Goal: Task Accomplishment & Management: Manage account settings

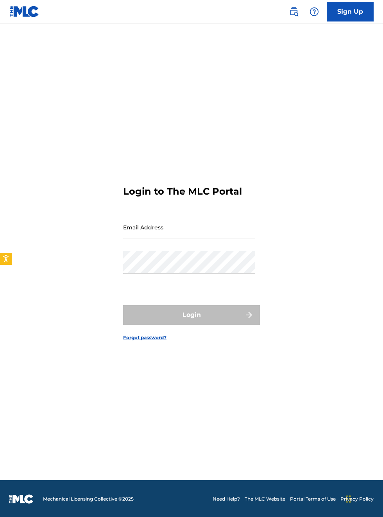
scroll to position [10, 0]
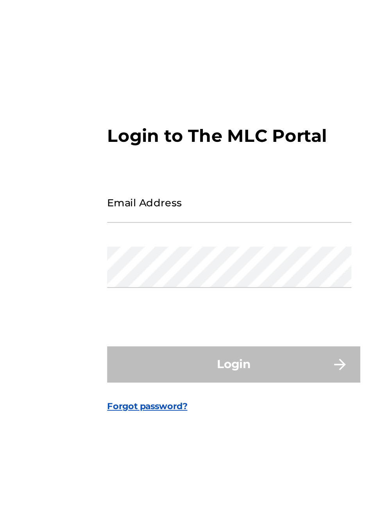
click at [143, 238] on input "Email Address" at bounding box center [189, 227] width 132 height 22
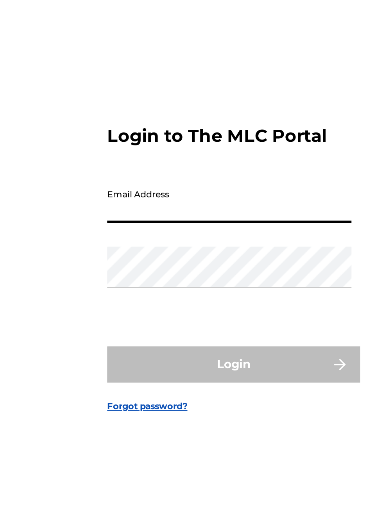
type input "[EMAIL_ADDRESS][DOMAIN_NAME]"
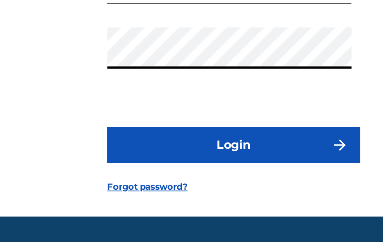
scroll to position [23, 0]
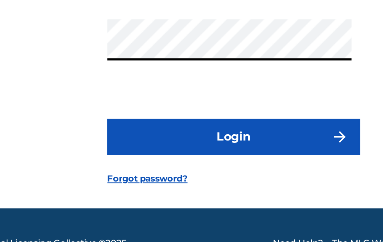
click at [199, 184] on button "Login" at bounding box center [191, 174] width 137 height 20
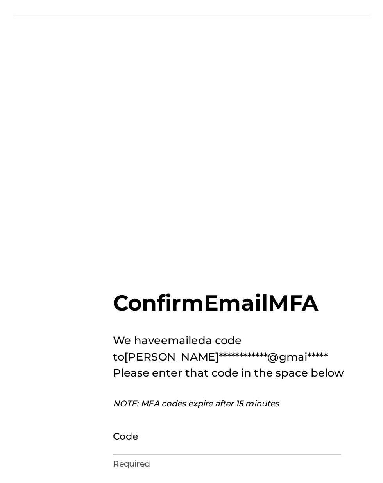
scroll to position [0, 0]
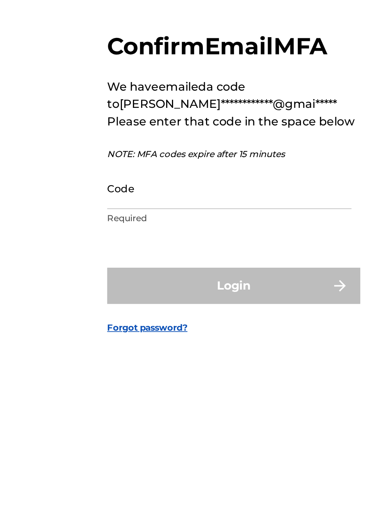
click at [136, 287] on input "Code" at bounding box center [189, 276] width 132 height 22
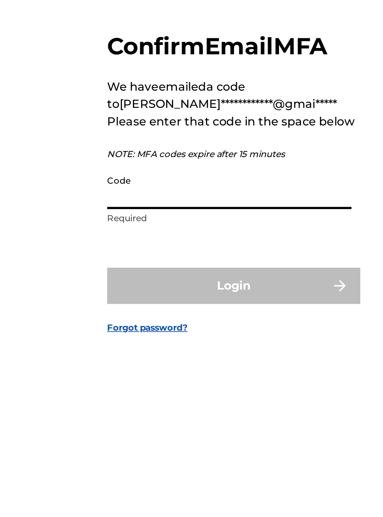
click at [140, 287] on input "Code" at bounding box center [189, 276] width 132 height 22
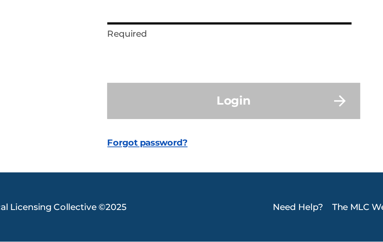
scroll to position [58, 0]
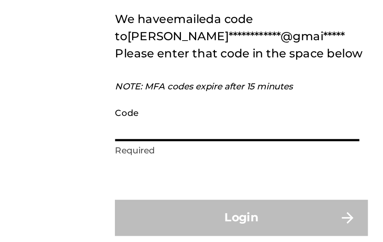
type input "2"
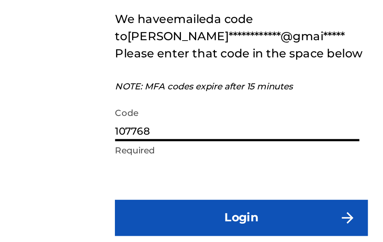
type input "107768"
click at [192, 165] on button "Login" at bounding box center [191, 166] width 137 height 20
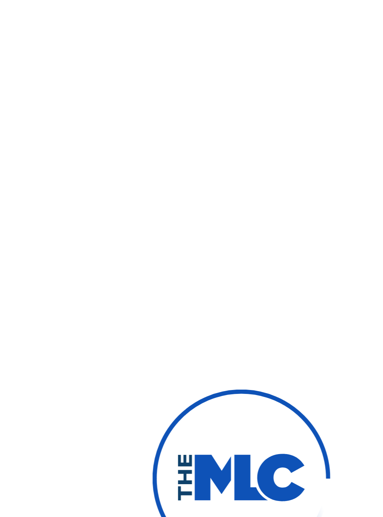
scroll to position [0, 0]
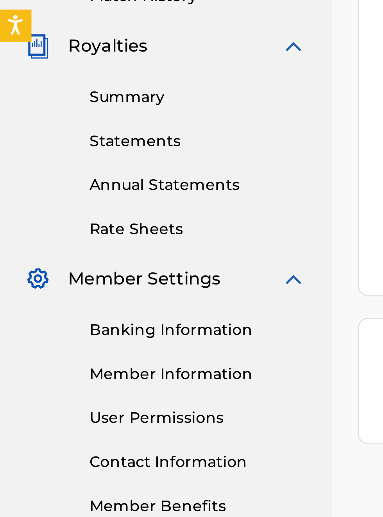
scroll to position [249, 0]
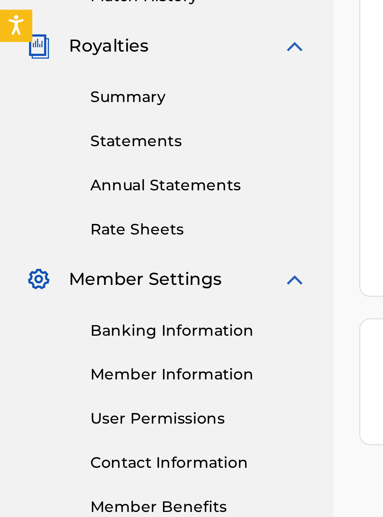
click at [63, 370] on link "Banking Information" at bounding box center [72, 370] width 79 height 8
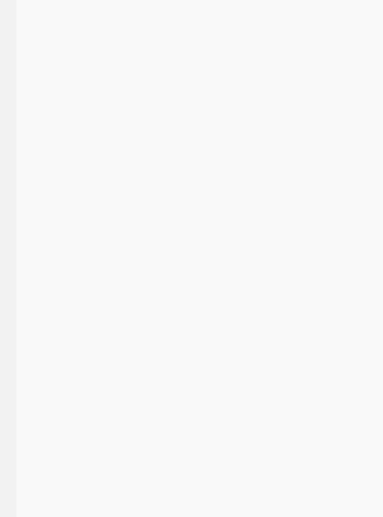
scroll to position [249, 115]
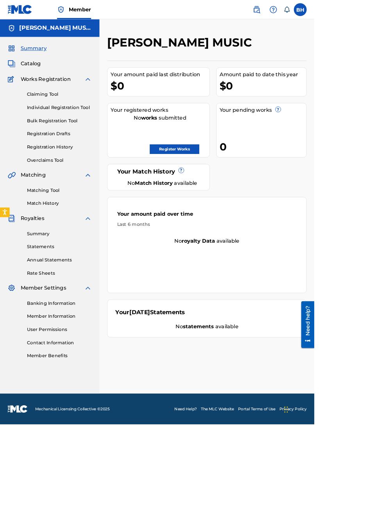
click at [71, 369] on link "Banking Information" at bounding box center [72, 370] width 79 height 8
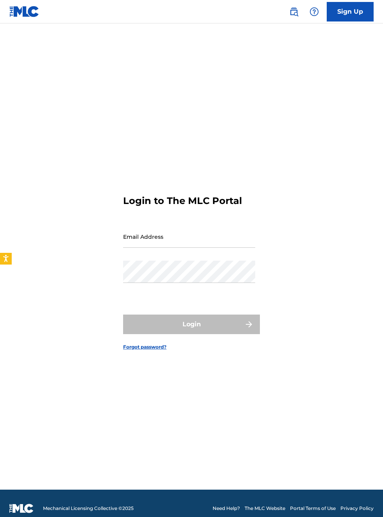
click at [144, 248] on input "Email Address" at bounding box center [189, 237] width 132 height 22
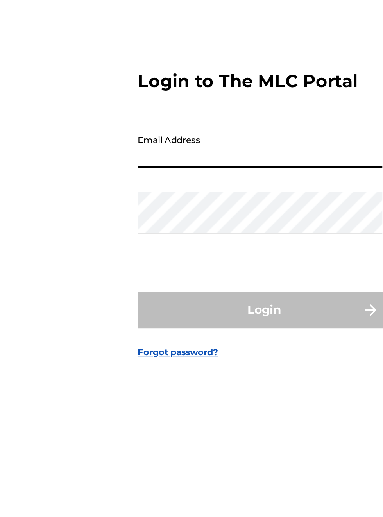
type input "[EMAIL_ADDRESS][DOMAIN_NAME]"
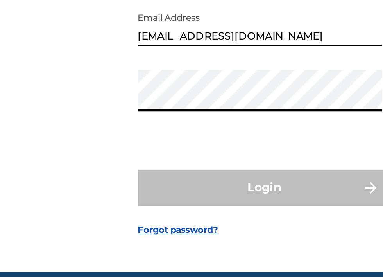
scroll to position [30, 0]
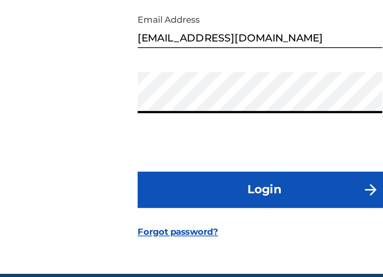
click at [201, 201] on button "Login" at bounding box center [191, 194] width 137 height 20
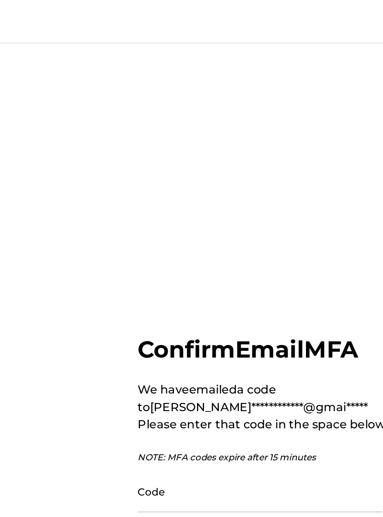
click at [155, 272] on input "Code" at bounding box center [189, 266] width 132 height 22
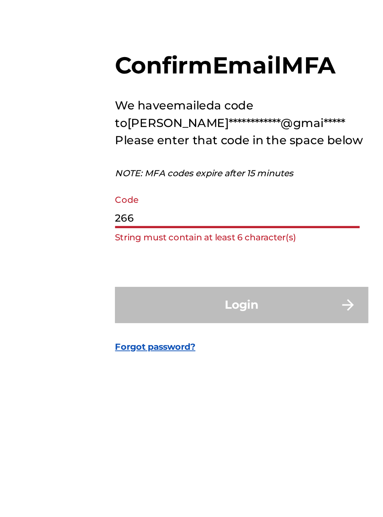
click at [143, 277] on input "266" at bounding box center [189, 266] width 132 height 22
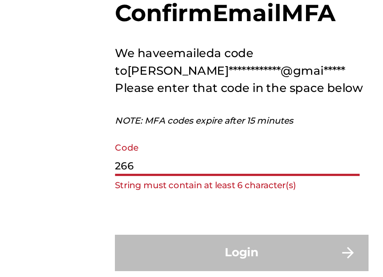
scroll to position [50, 0]
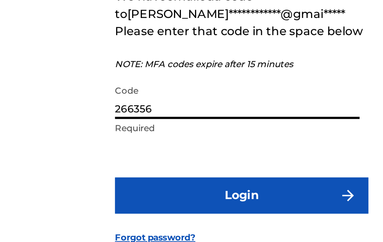
type input "266356"
click at [200, 174] on button "Login" at bounding box center [191, 166] width 137 height 20
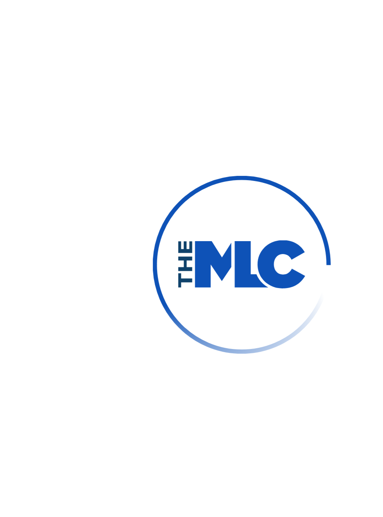
scroll to position [50, 0]
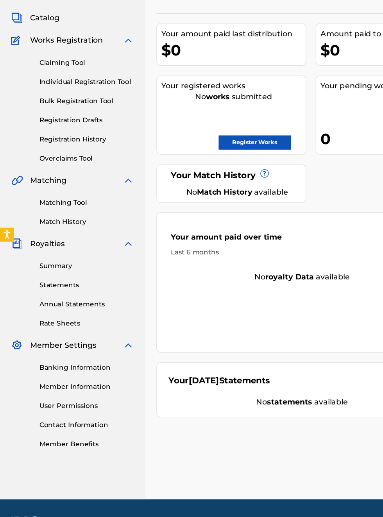
scroll to position [63, 0]
click at [66, 369] on link "Banking Information" at bounding box center [72, 370] width 79 height 8
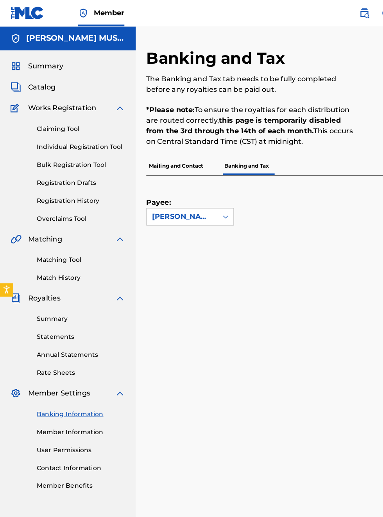
click at [74, 39] on div "[PERSON_NAME] MUSIC" at bounding box center [60, 34] width 121 height 22
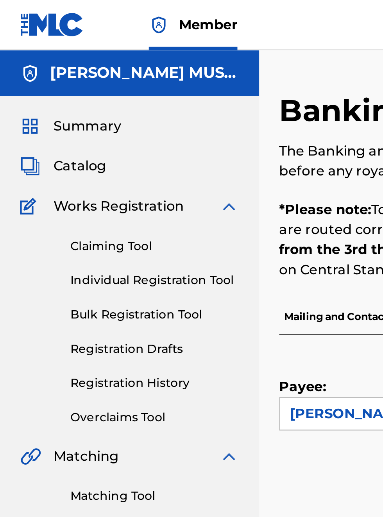
click at [51, 61] on span "Summary" at bounding box center [41, 58] width 32 height 9
